Goal: Information Seeking & Learning: Find contact information

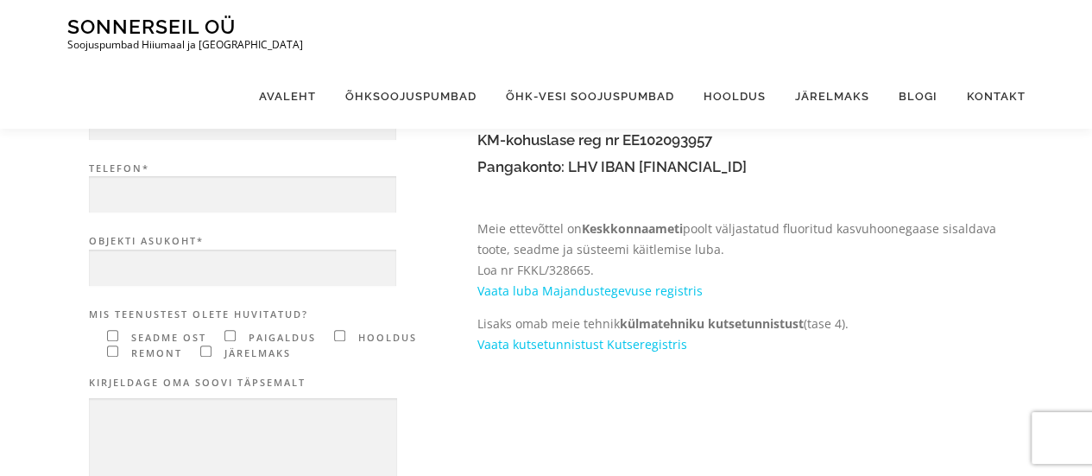
scroll to position [102, 0]
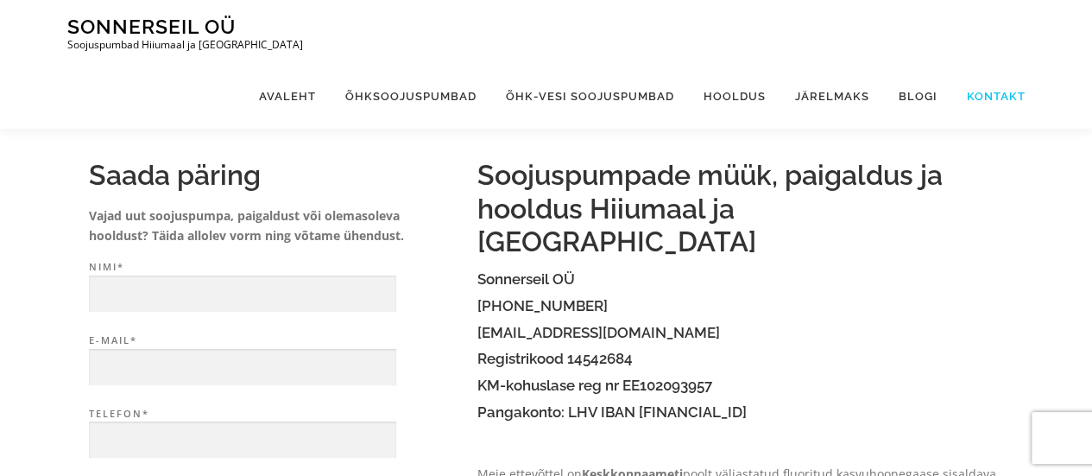
click at [977, 64] on link "Kontakt" at bounding box center [988, 96] width 73 height 65
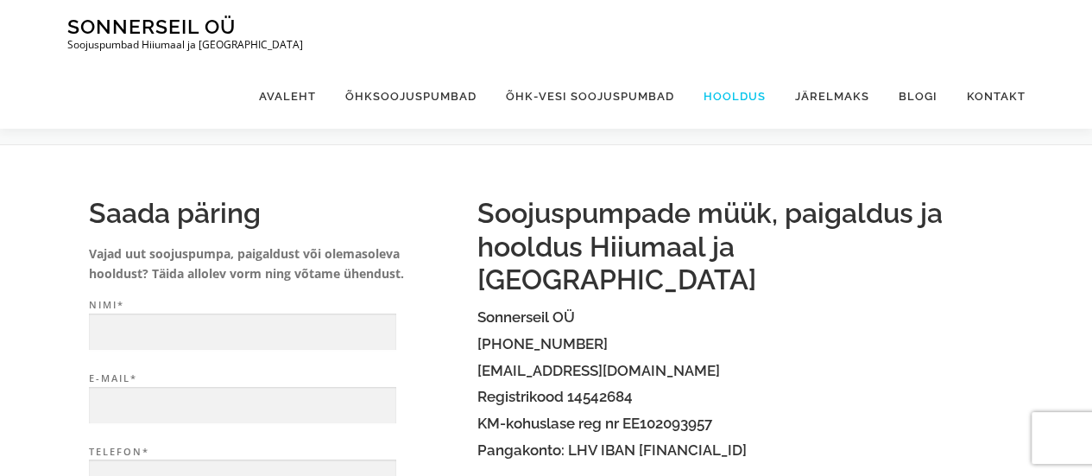
click at [720, 64] on link "Hooldus" at bounding box center [735, 96] width 92 height 65
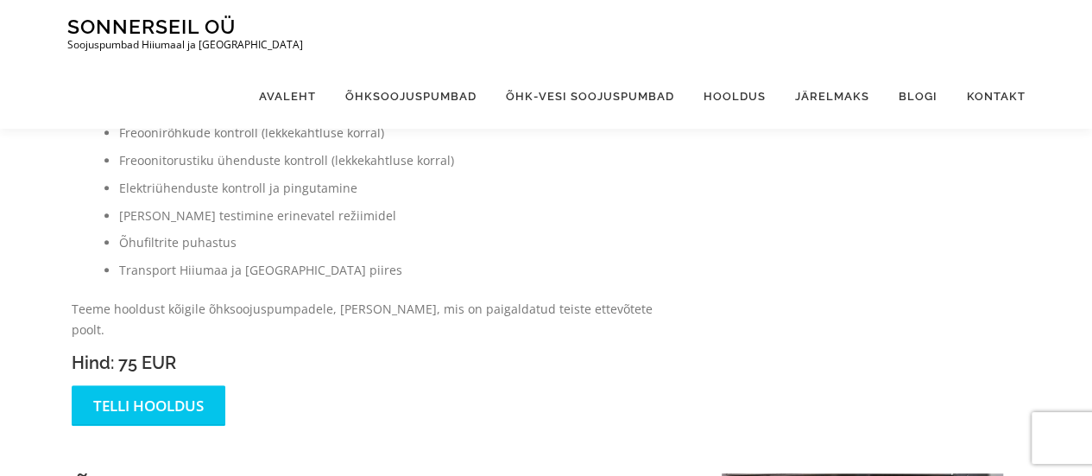
scroll to position [345, 0]
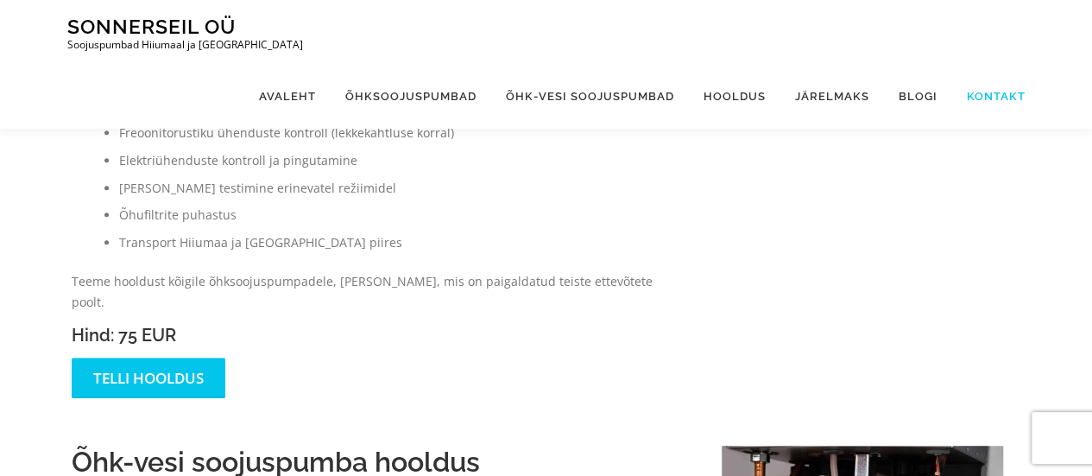
click at [983, 64] on link "Kontakt" at bounding box center [988, 96] width 73 height 65
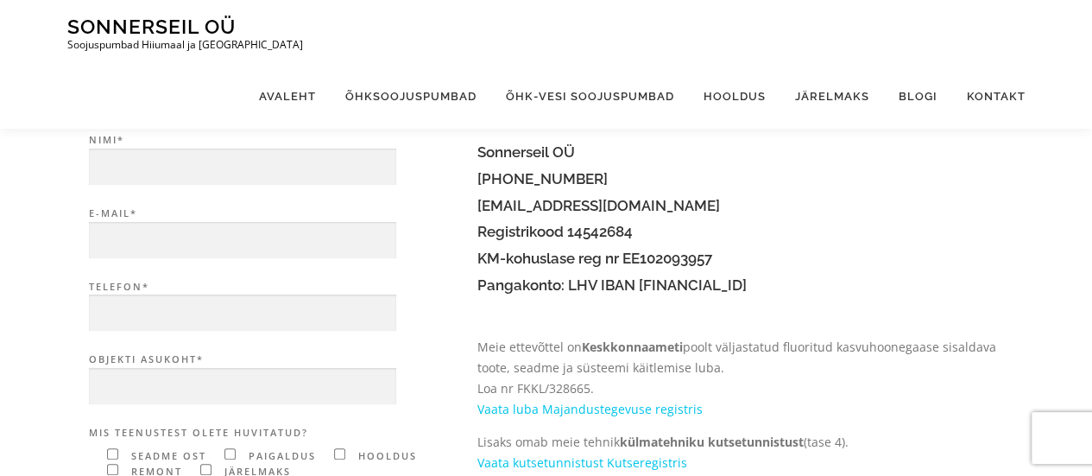
scroll to position [173, 0]
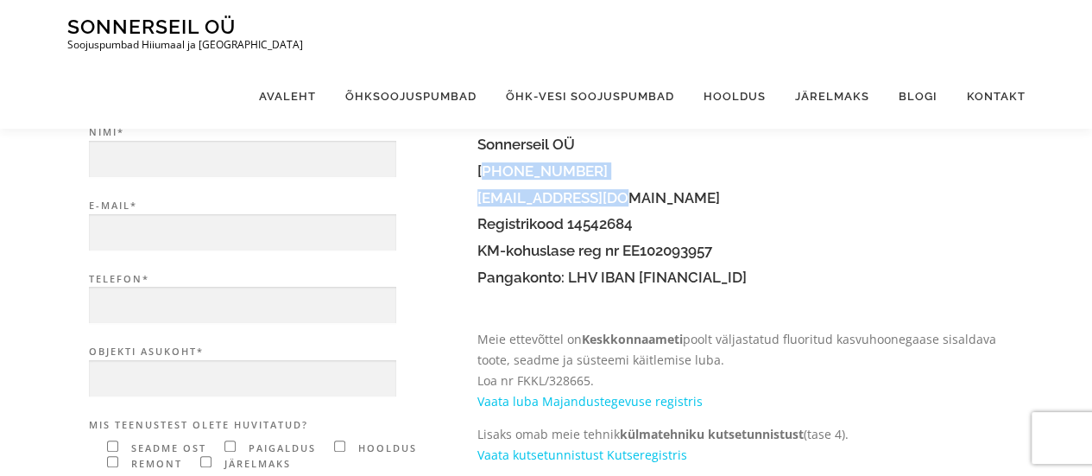
drag, startPoint x: 612, startPoint y: 167, endPoint x: 482, endPoint y: 144, distance: 132.3
click at [482, 144] on div "Soojuspumpade müük, paigaldus ja hooldus Hiiumaal ja Saaremaal Sonnerseil OÜ (+…" at bounding box center [740, 244] width 527 height 441
copy div "+372) 5750 1298 info@sonnerseil.ee"
